Goal: Entertainment & Leisure: Browse casually

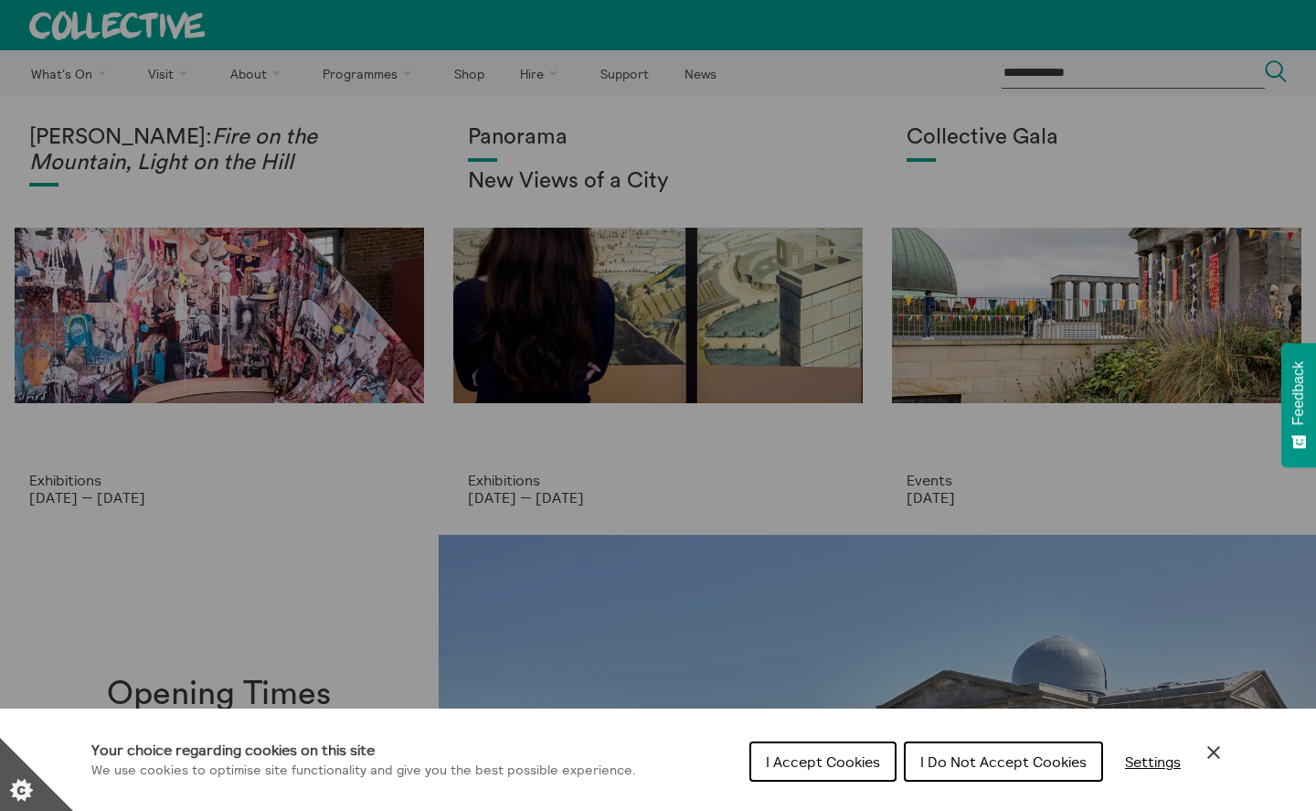
click at [1026, 765] on span "I Do Not Accept Cookies" at bounding box center [1003, 761] width 166 height 18
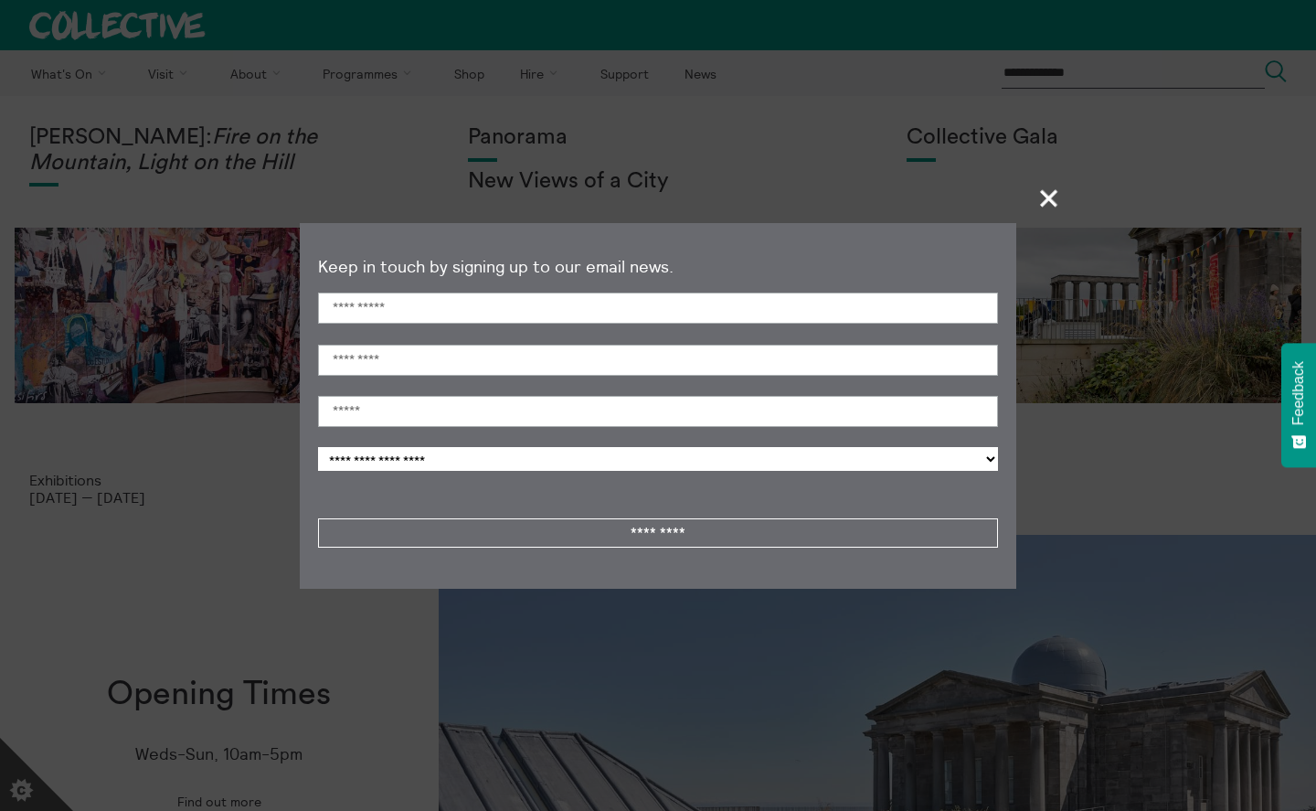
click at [1055, 198] on span "+" at bounding box center [1050, 198] width 54 height 54
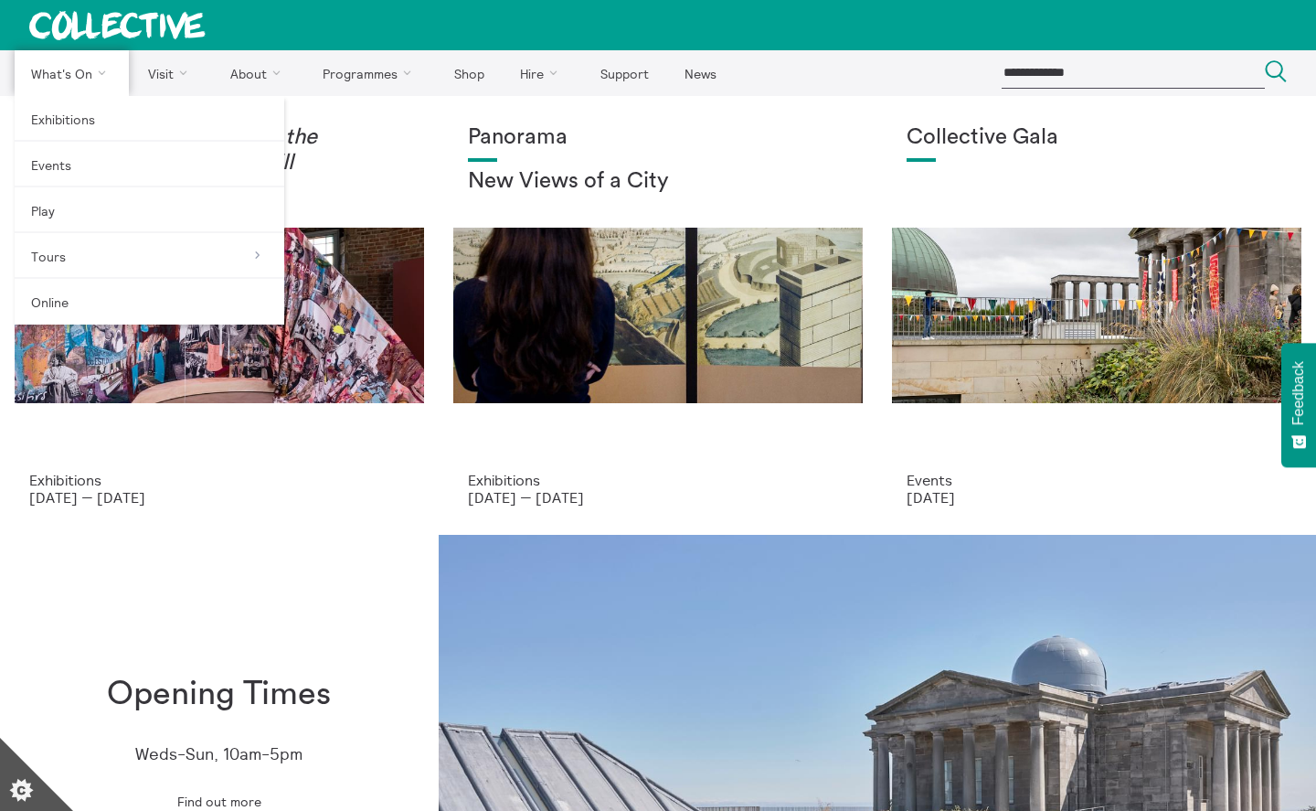
click at [79, 74] on link "What's On" at bounding box center [72, 73] width 114 height 46
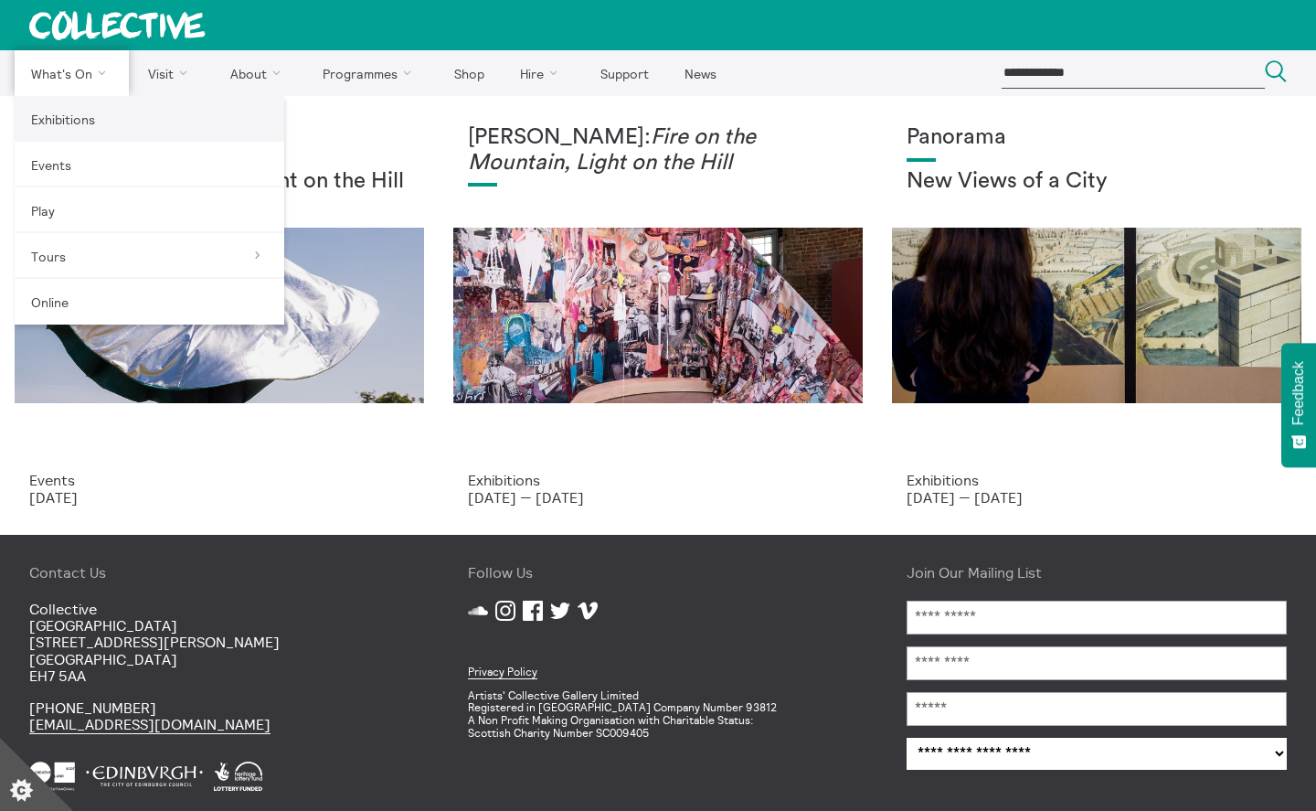
click at [88, 111] on link "Exhibitions" at bounding box center [150, 119] width 270 height 46
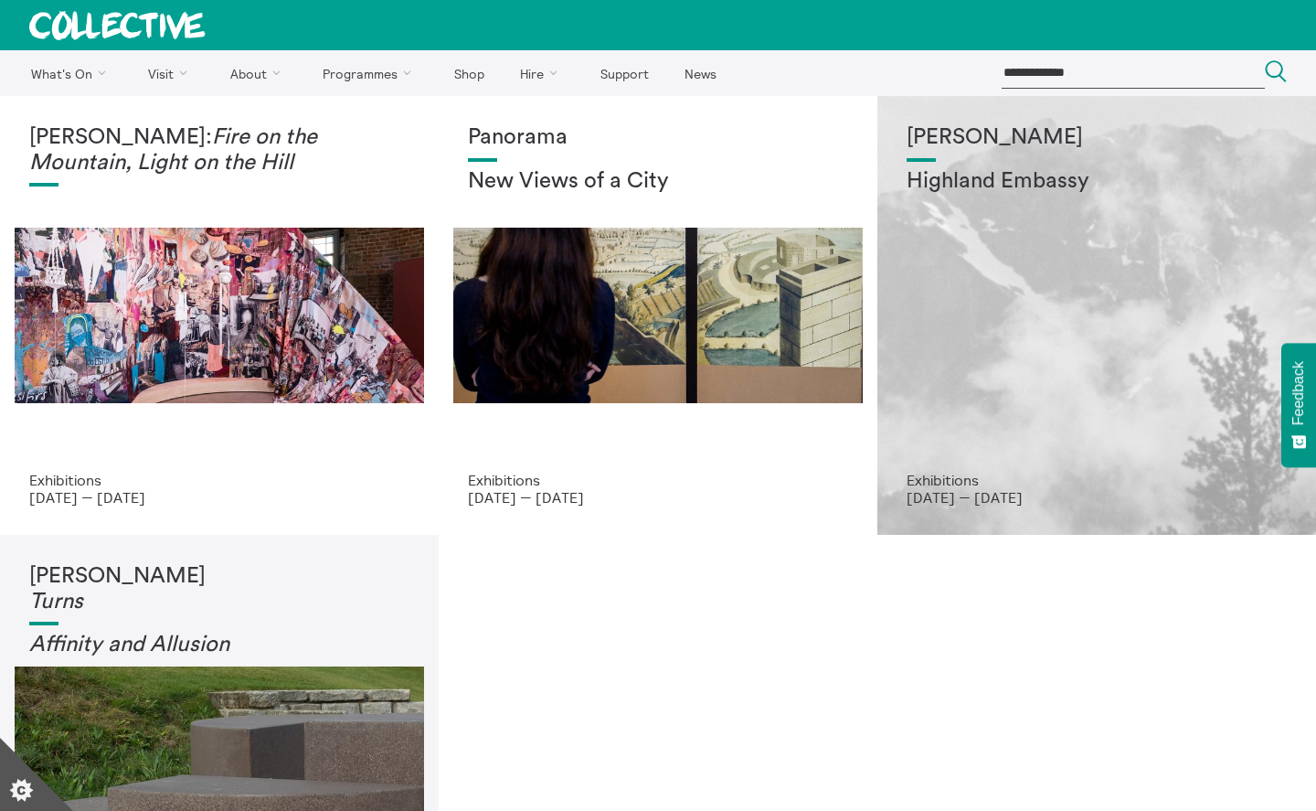
click at [1097, 218] on div "[PERSON_NAME] Highland Embassy" at bounding box center [1097, 298] width 380 height 346
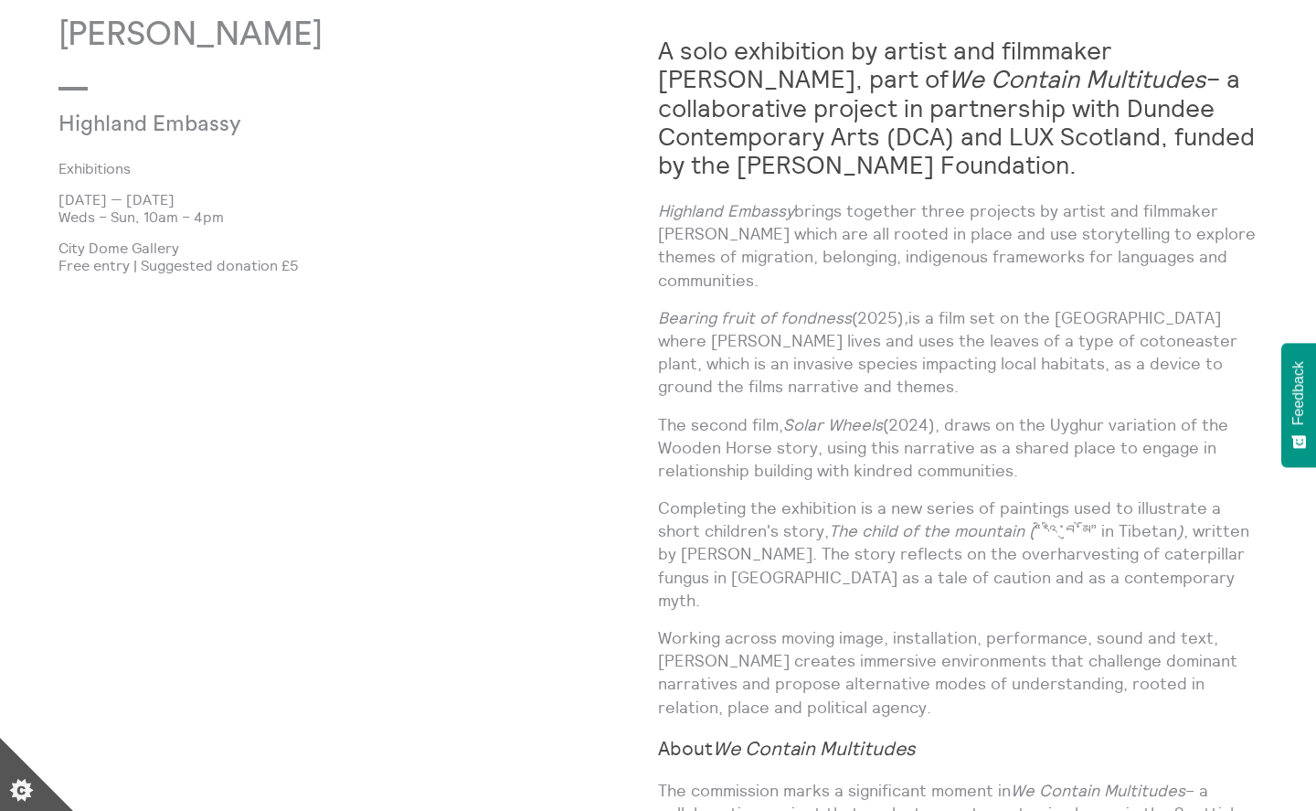
scroll to position [1136, 0]
